Goal: Information Seeking & Learning: Learn about a topic

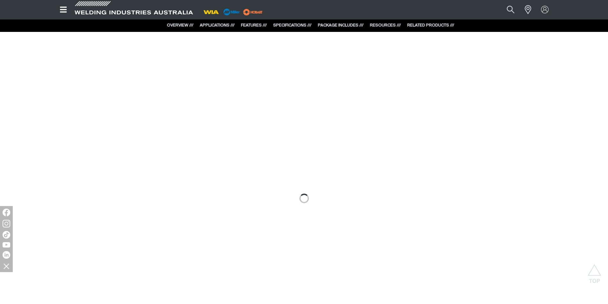
scroll to position [383, 0]
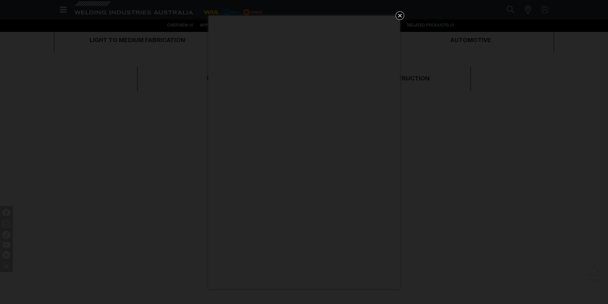
click at [401, 15] on icon "Get 5 WIA Welding Guides Free!" at bounding box center [400, 16] width 8 height 8
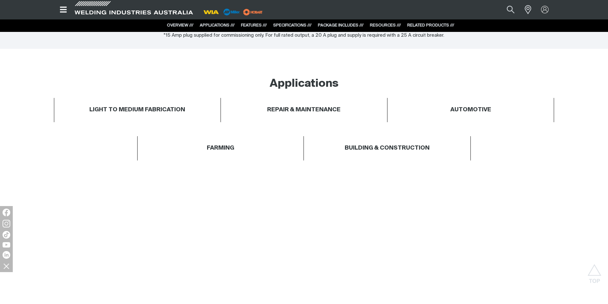
scroll to position [299, 0]
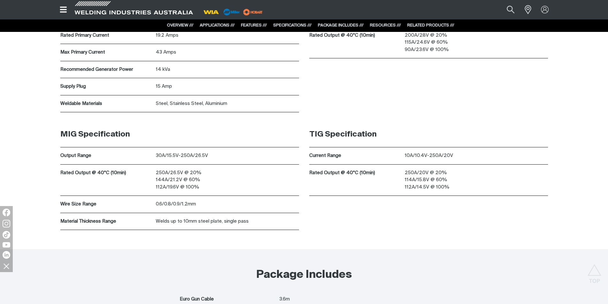
scroll to position [2361, 0]
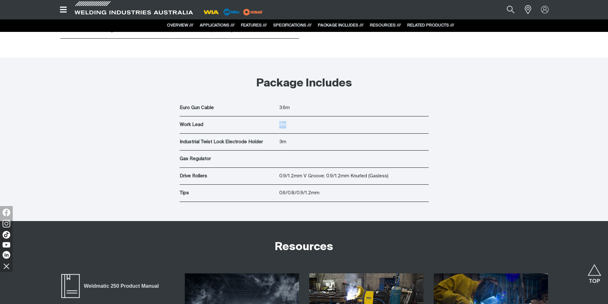
drag, startPoint x: 276, startPoint y: 128, endPoint x: 305, endPoint y: 128, distance: 28.7
click at [305, 128] on div "Work Lead 3m" at bounding box center [304, 124] width 249 height 17
click at [303, 125] on p "3m" at bounding box center [353, 124] width 149 height 7
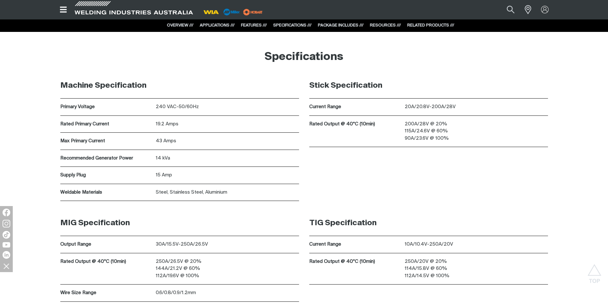
scroll to position [2003, 0]
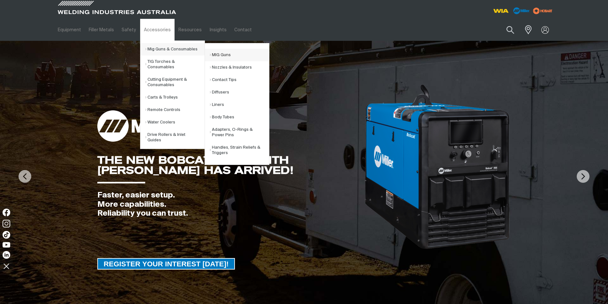
click at [219, 55] on link "MIG Guns" at bounding box center [239, 55] width 59 height 12
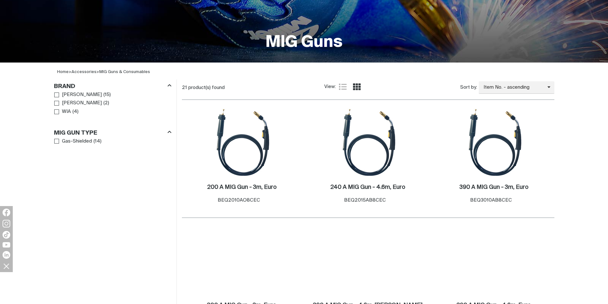
scroll to position [191, 0]
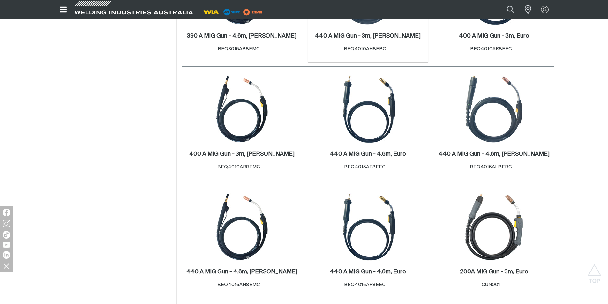
scroll to position [670, 0]
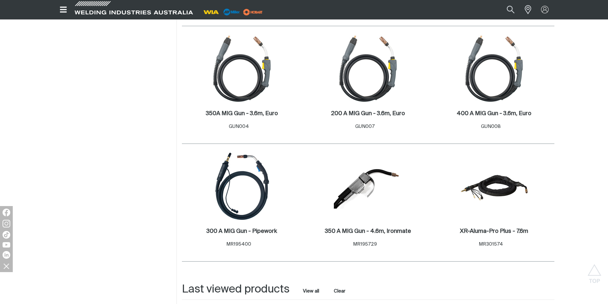
scroll to position [803, 0]
